Goal: Task Accomplishment & Management: Manage account settings

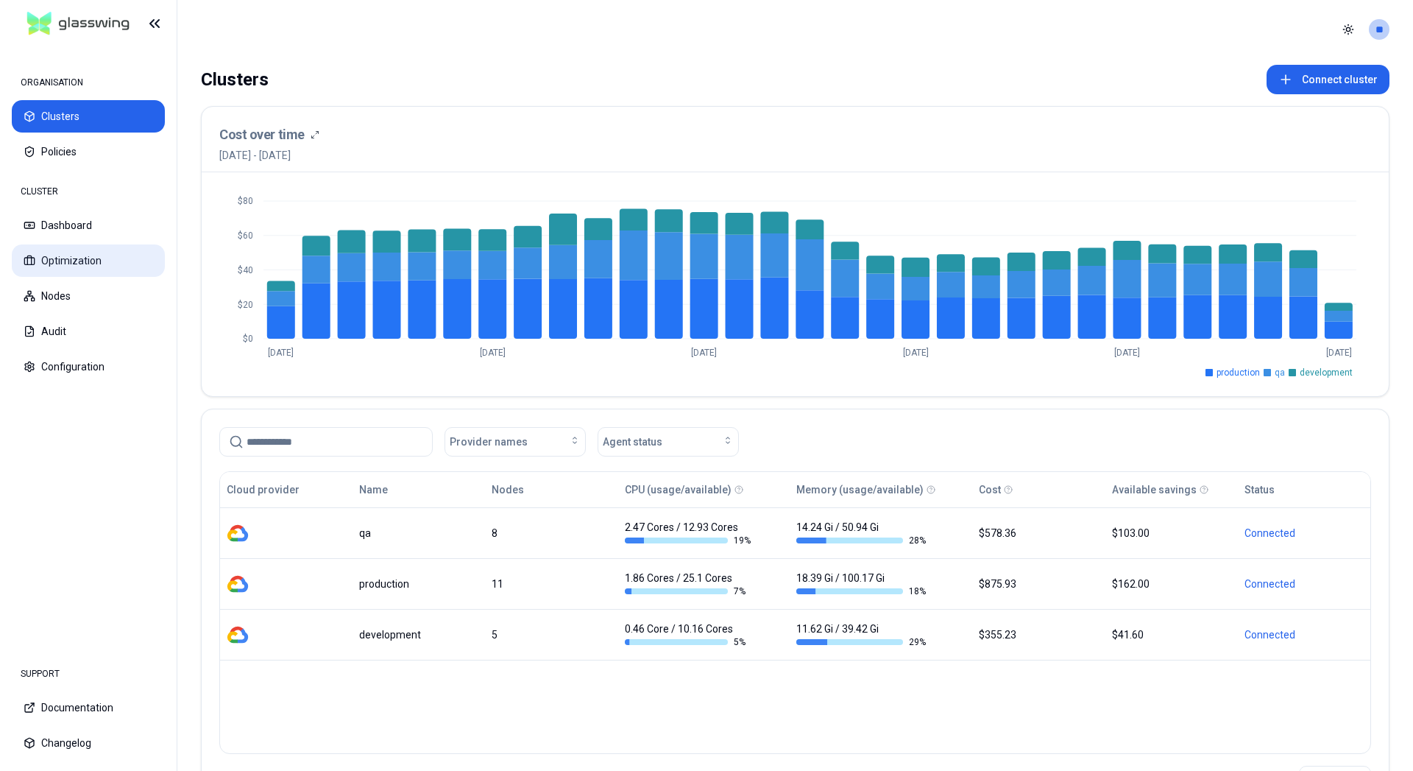
click at [65, 259] on button "Optimization" at bounding box center [88, 260] width 153 height 32
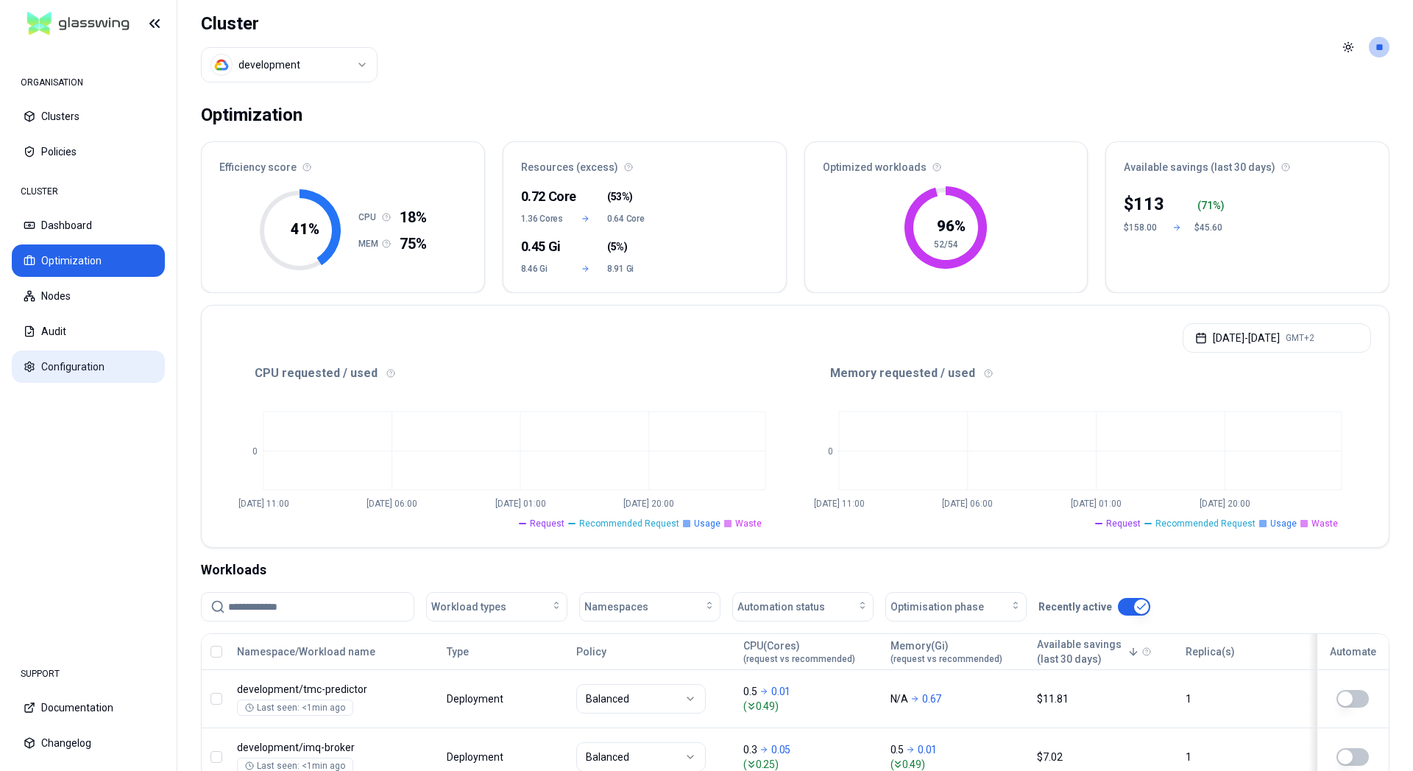
click at [65, 366] on button "Configuration" at bounding box center [88, 366] width 153 height 32
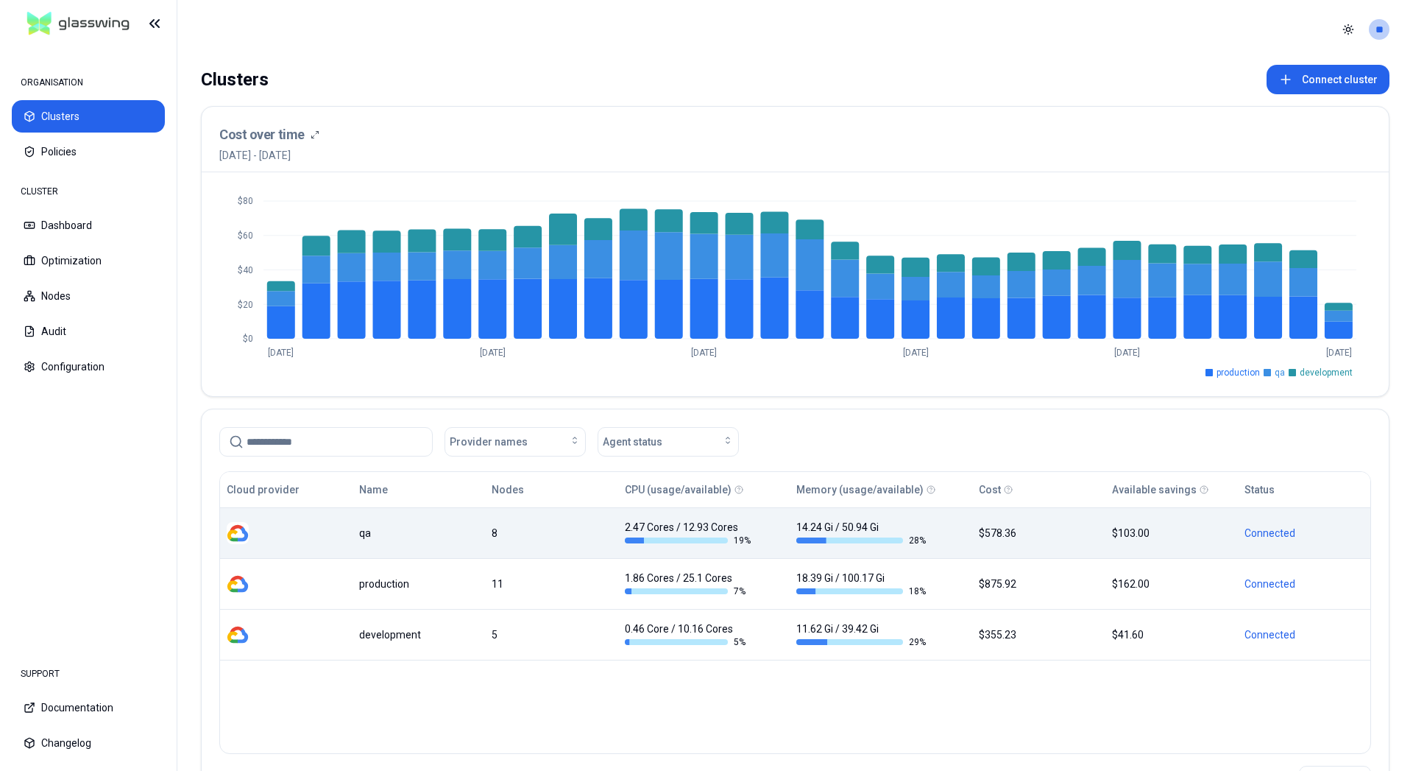
click at [1270, 534] on div "Connected" at bounding box center [1303, 532] width 119 height 15
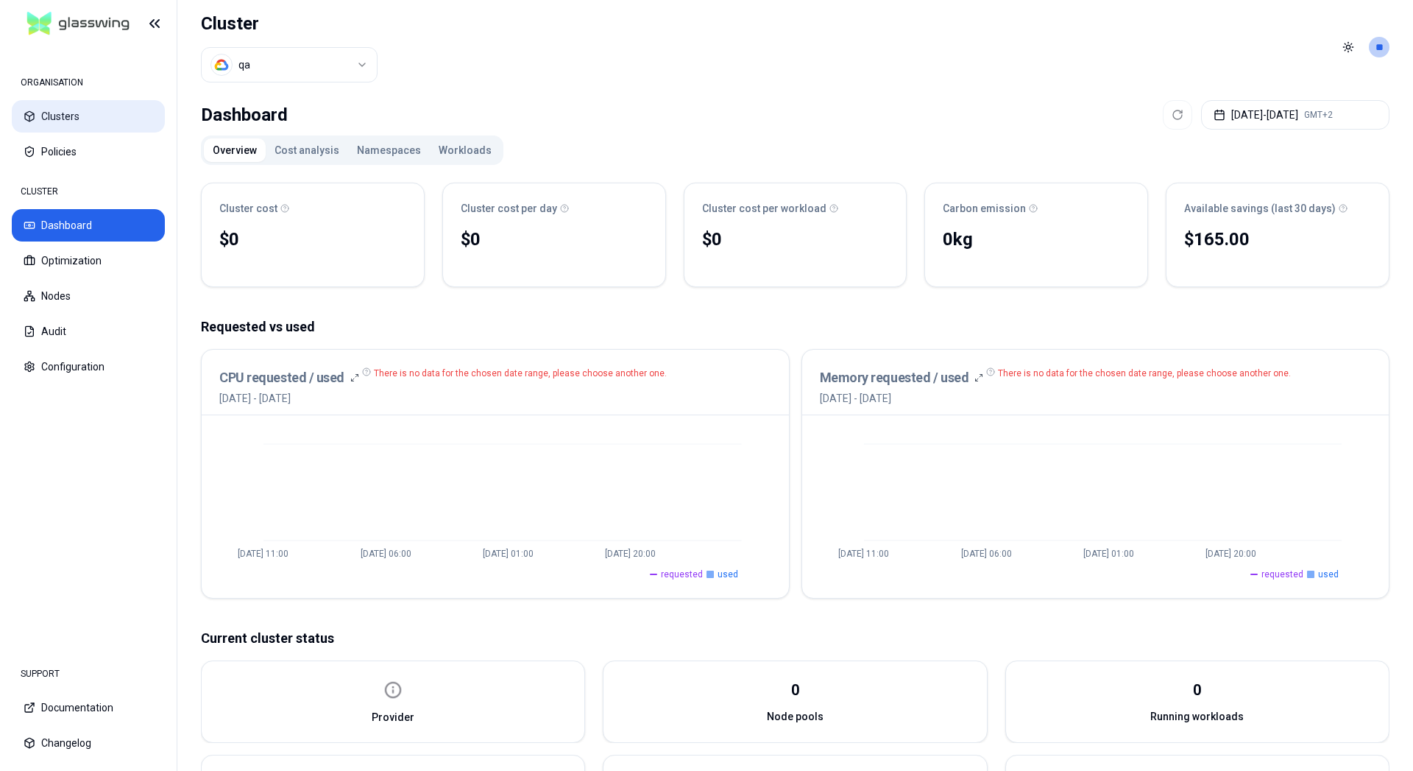
click at [59, 121] on button "Clusters" at bounding box center [88, 116] width 153 height 32
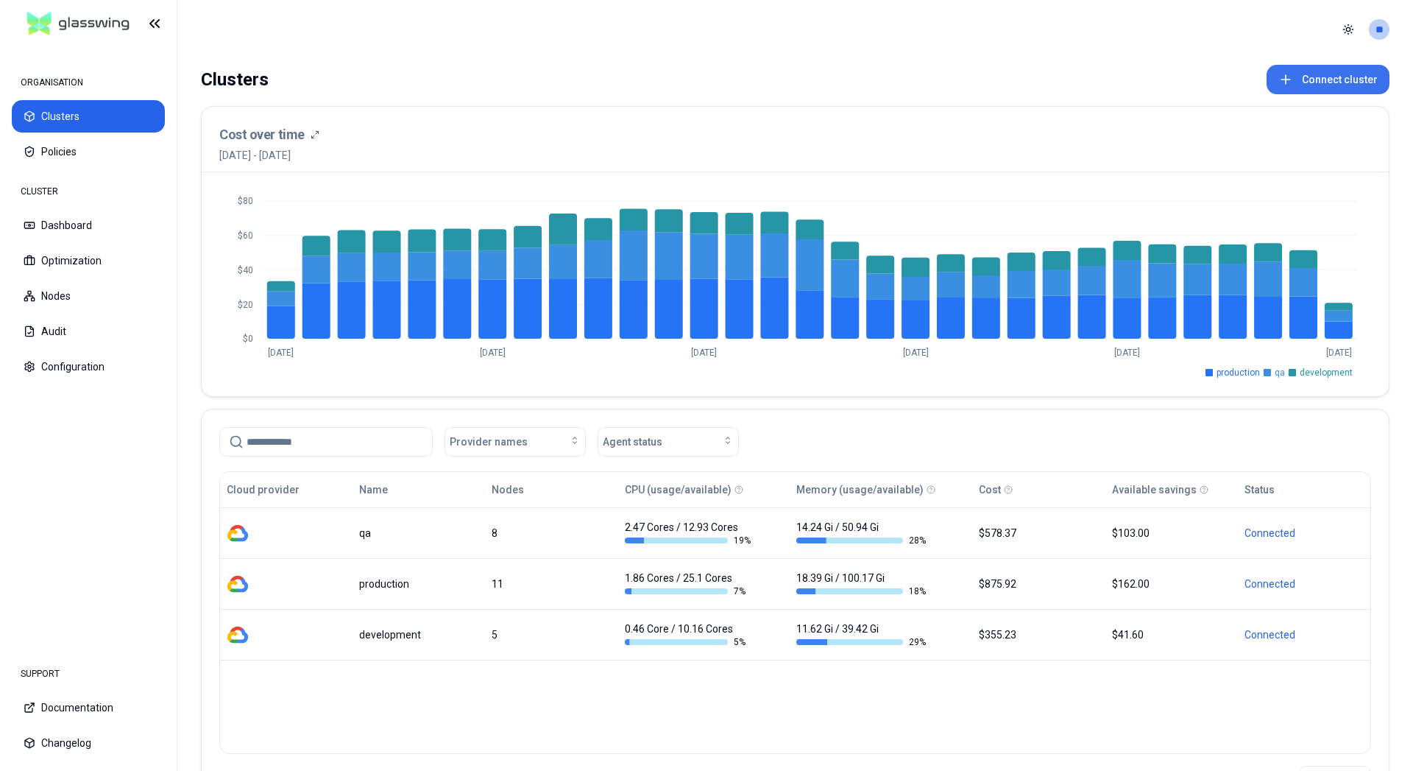
click at [1351, 85] on button "Connect cluster" at bounding box center [1328, 79] width 123 height 29
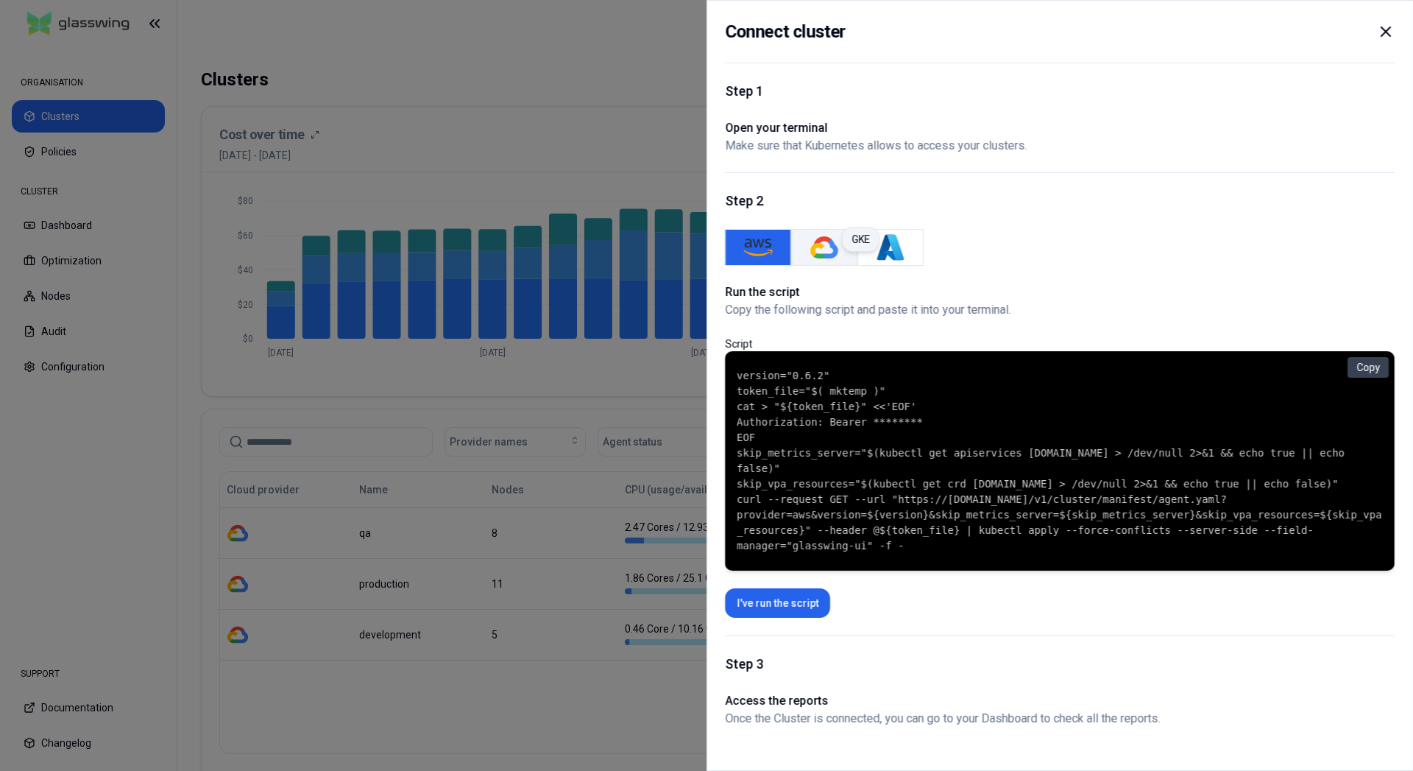
click at [821, 241] on img "GKE" at bounding box center [824, 247] width 29 height 29
click at [1359, 361] on button "Copy" at bounding box center [1368, 367] width 41 height 21
click at [583, 98] on div at bounding box center [706, 385] width 1413 height 771
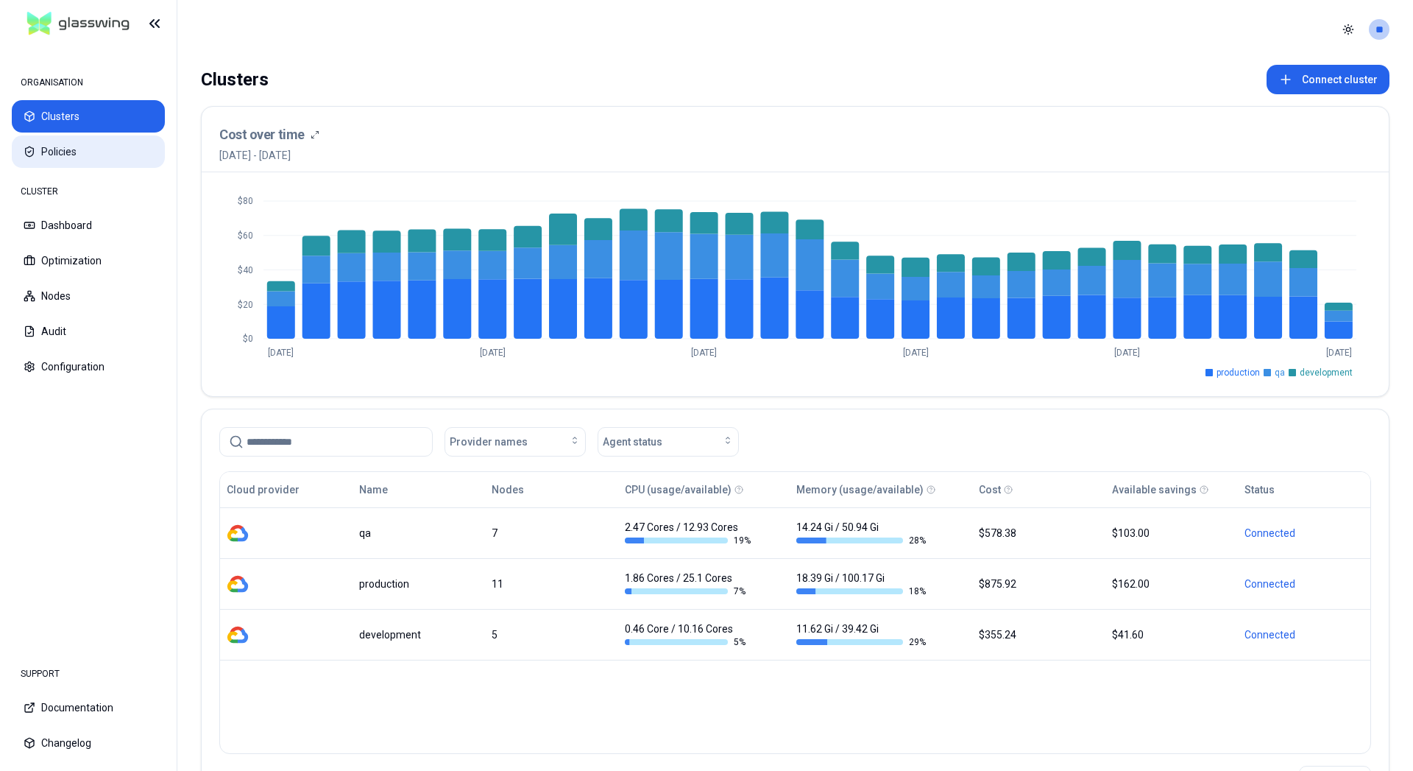
click at [46, 153] on button "Policies" at bounding box center [88, 151] width 153 height 32
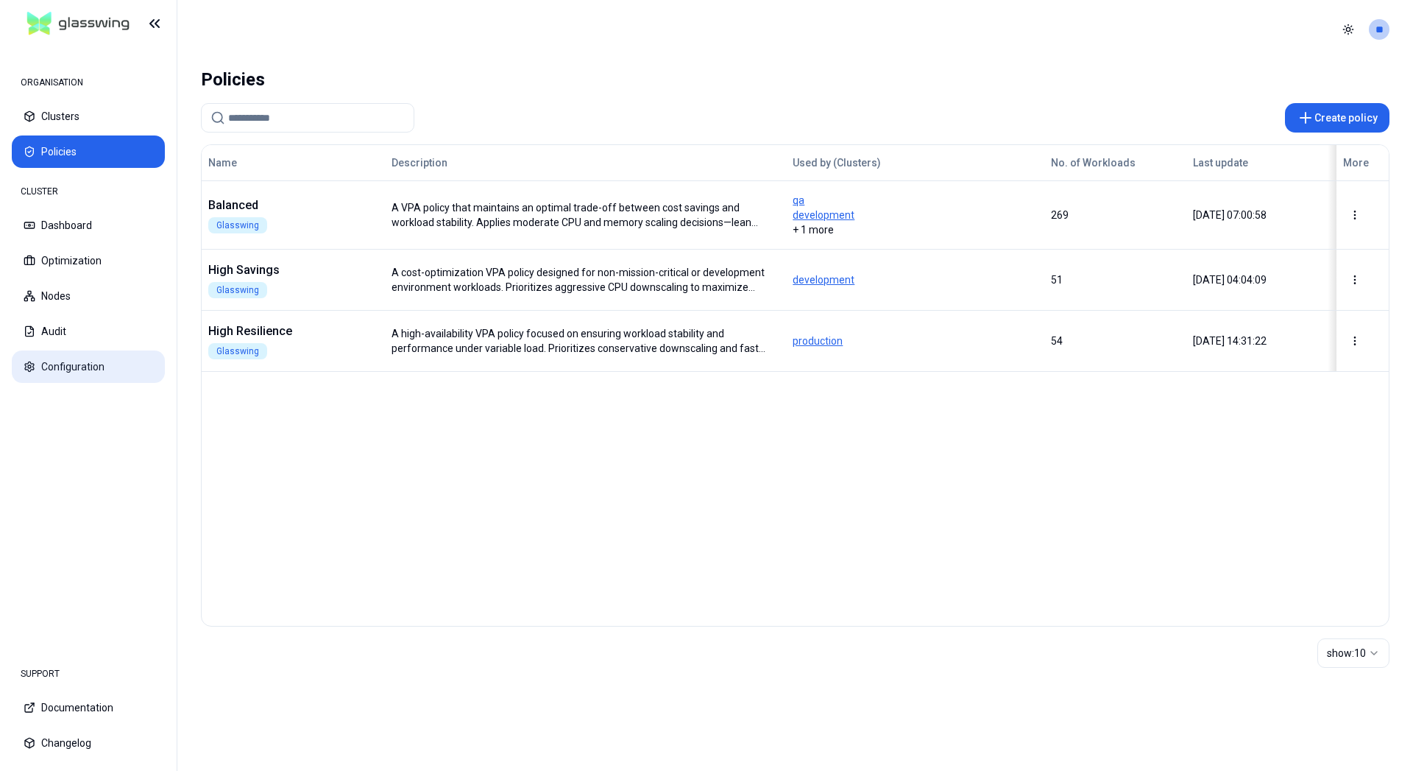
click at [57, 360] on button "Configuration" at bounding box center [88, 366] width 153 height 32
